Goal: Information Seeking & Learning: Learn about a topic

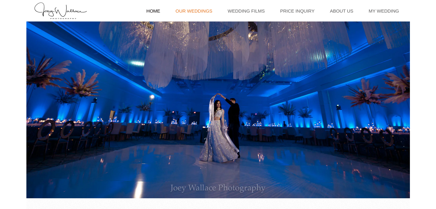
click at [194, 14] on link "Our Weddings" at bounding box center [194, 10] width 43 height 21
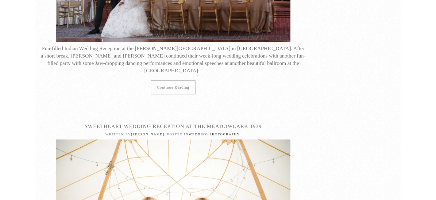
scroll to position [2454, 0]
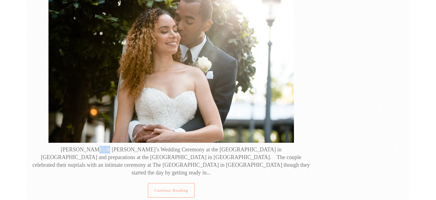
click at [165, 183] on link "Continue reading" at bounding box center [171, 190] width 47 height 14
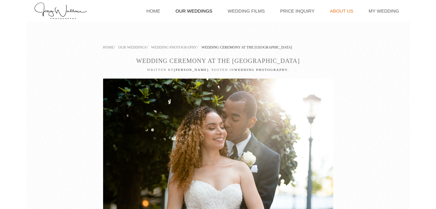
click at [346, 10] on link "About Us" at bounding box center [341, 10] width 29 height 21
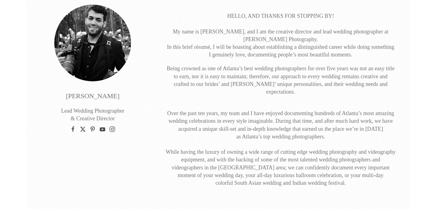
scroll to position [55, 0]
